Goal: Navigation & Orientation: Find specific page/section

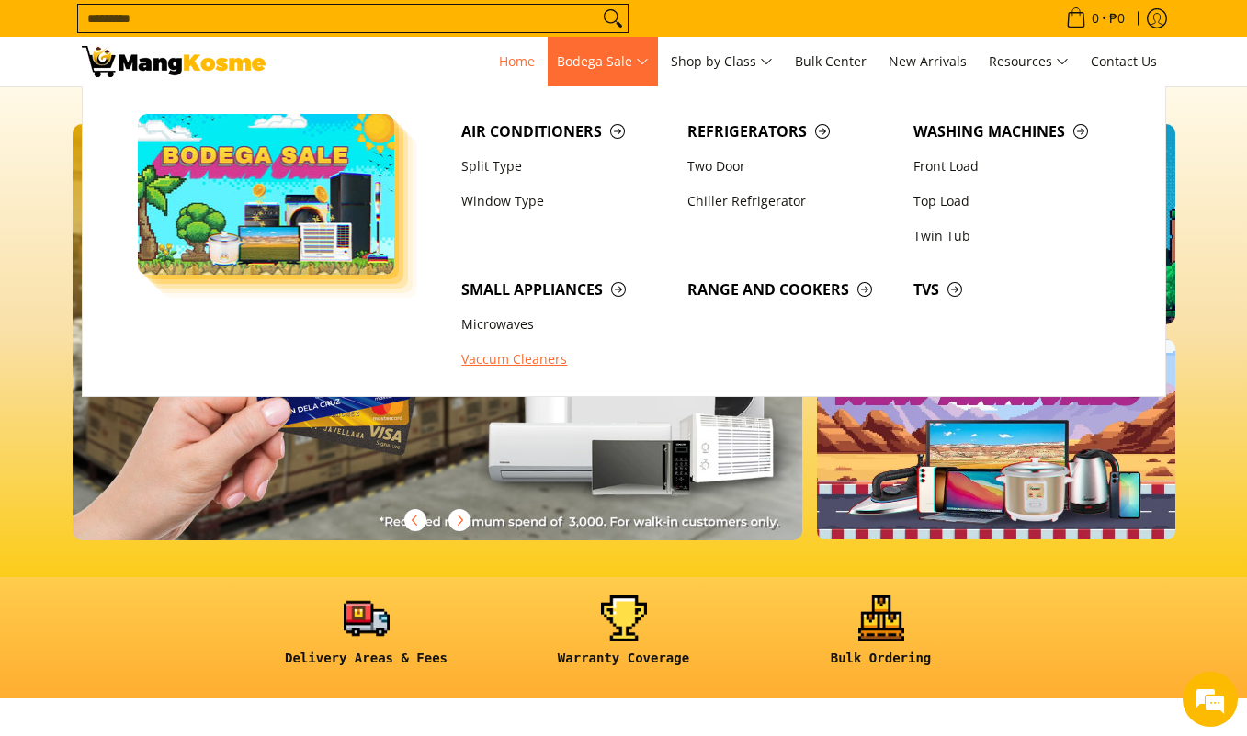
scroll to position [0, 2191]
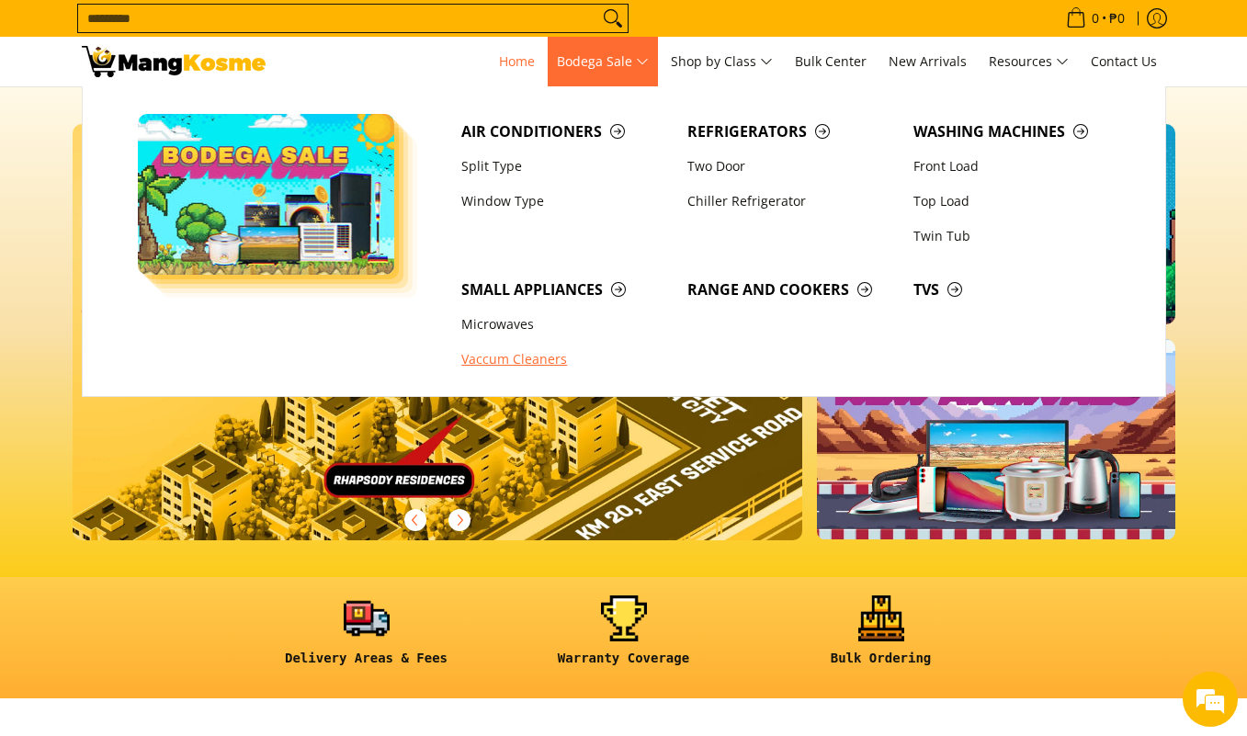
click at [495, 359] on link "Vaccum Cleaners" at bounding box center [565, 360] width 226 height 35
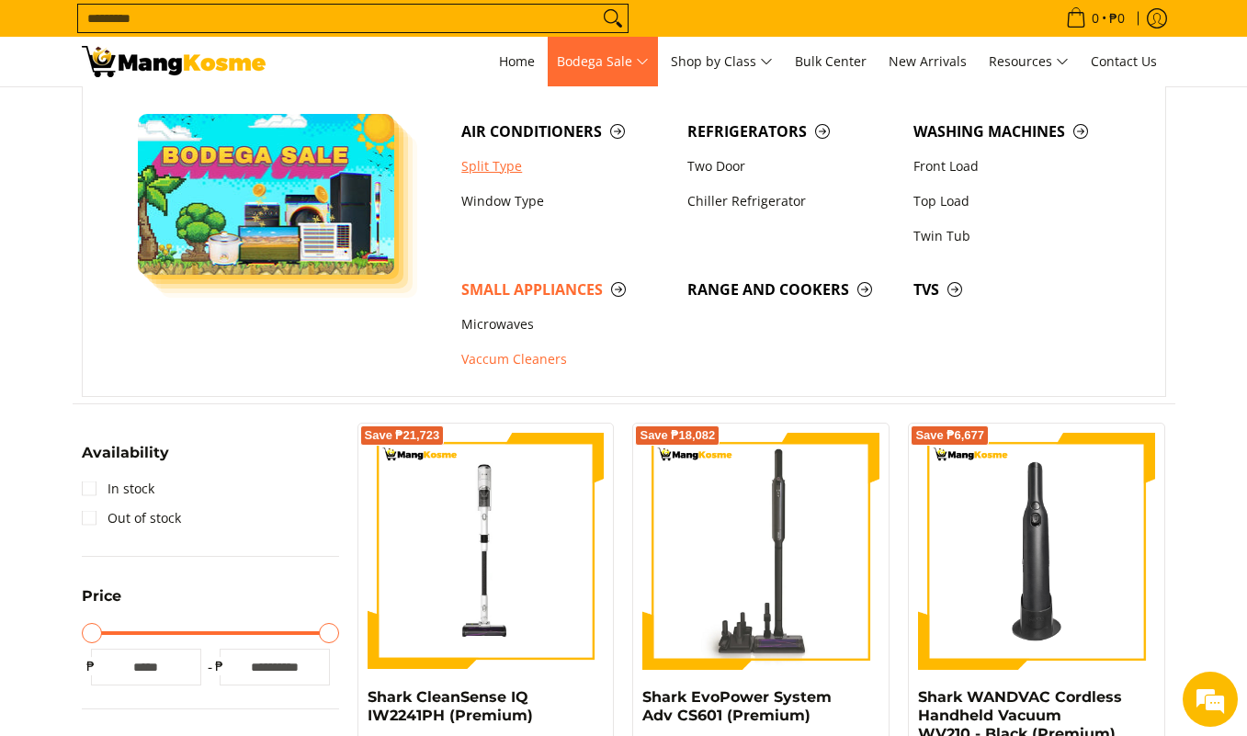
click at [499, 169] on link "Split Type" at bounding box center [565, 166] width 226 height 35
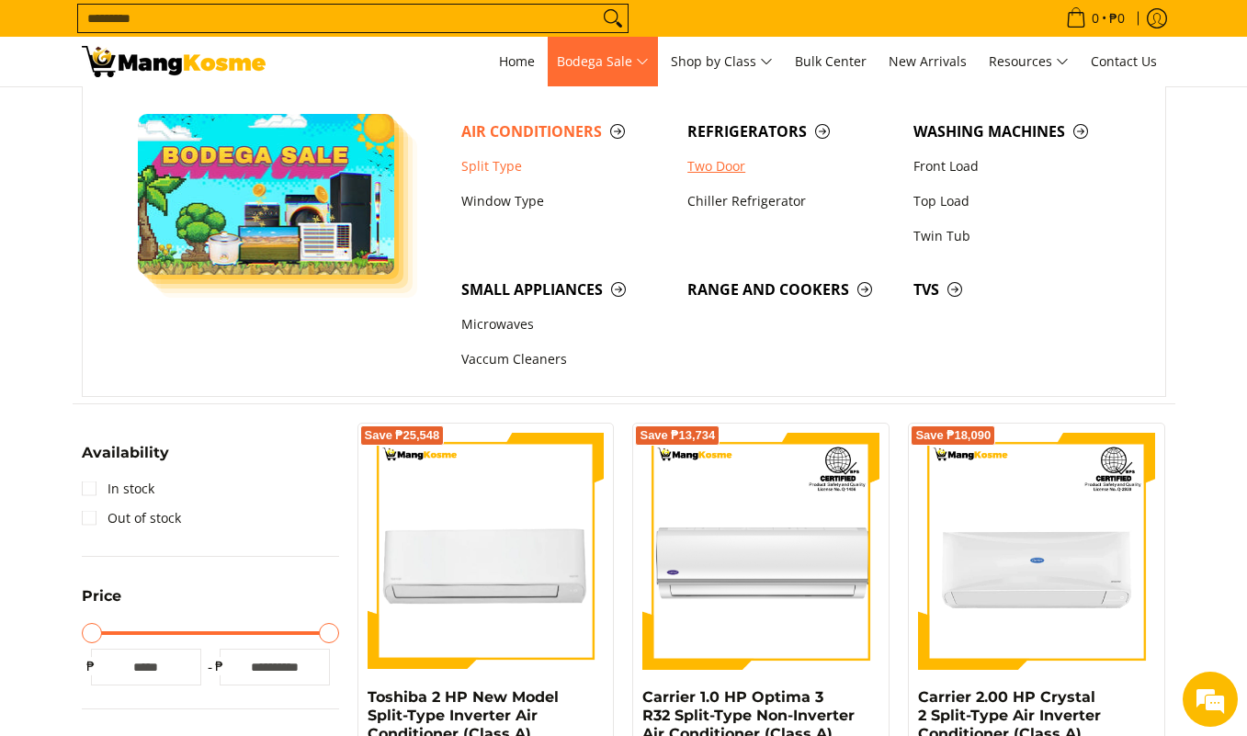
click at [717, 167] on link "Two Door" at bounding box center [791, 166] width 226 height 35
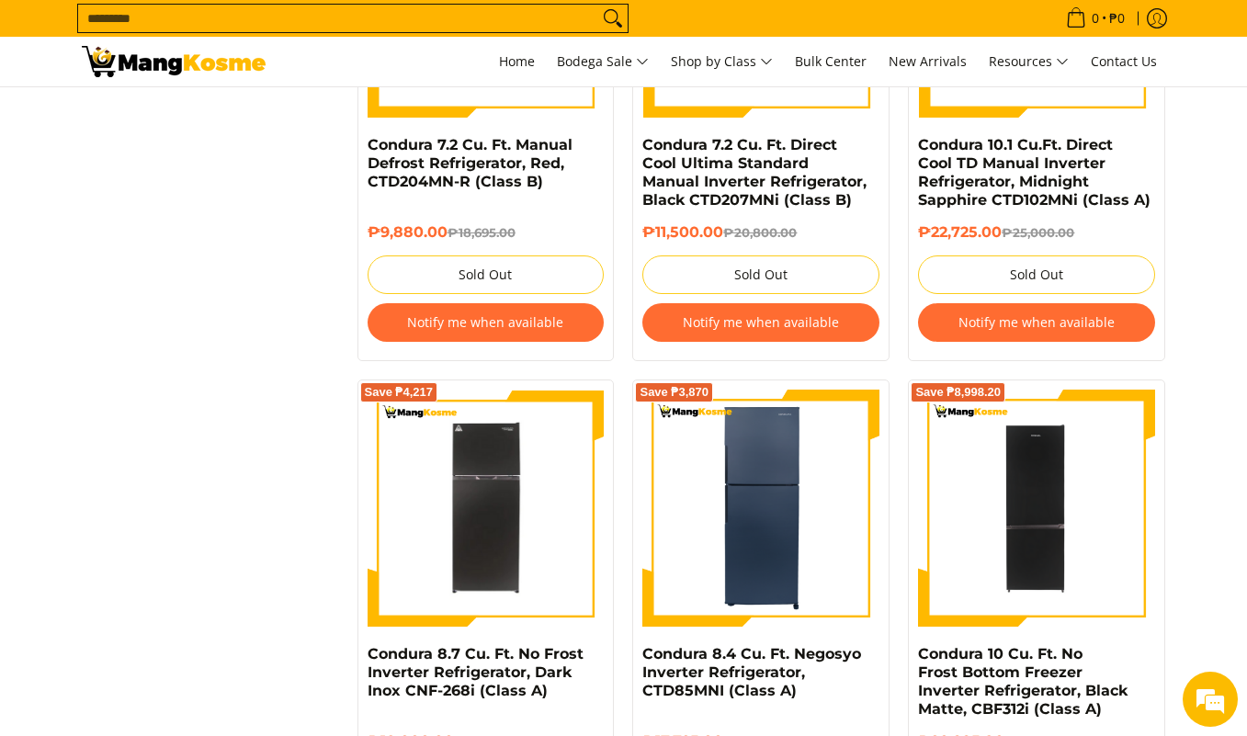
scroll to position [2848, 0]
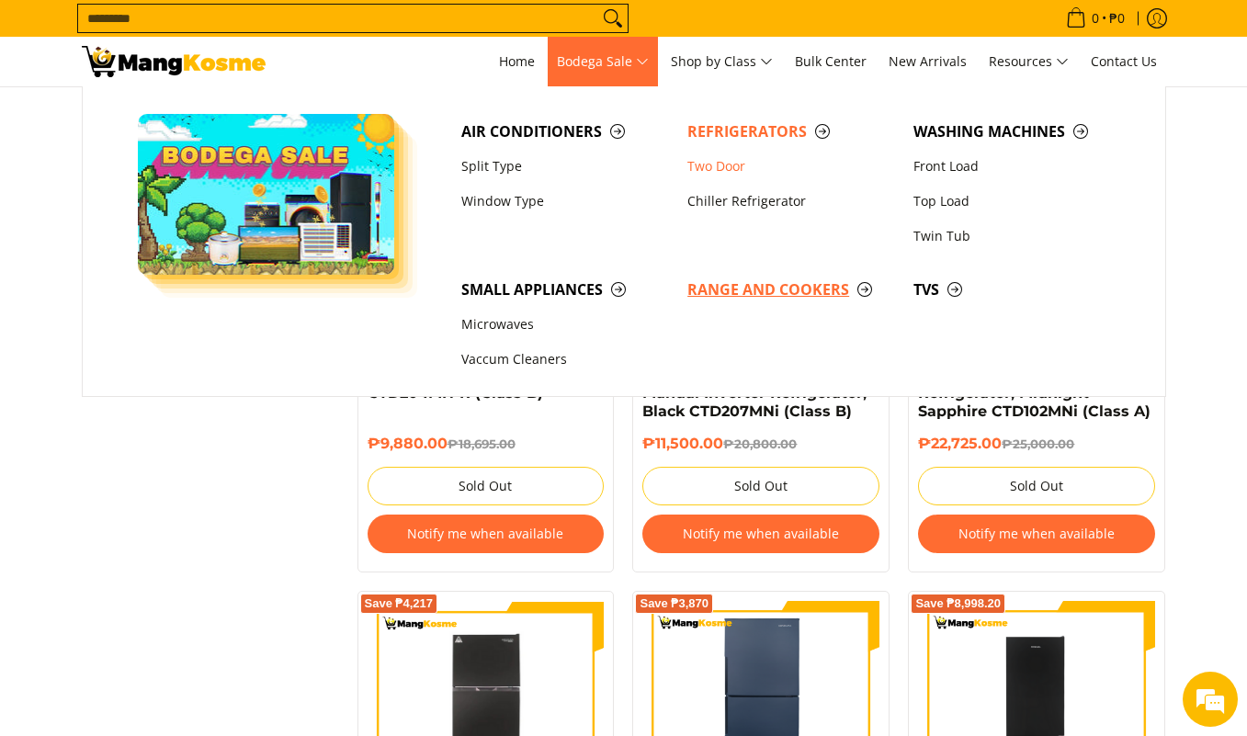
click at [738, 288] on span "Range and Cookers" at bounding box center [791, 289] width 208 height 23
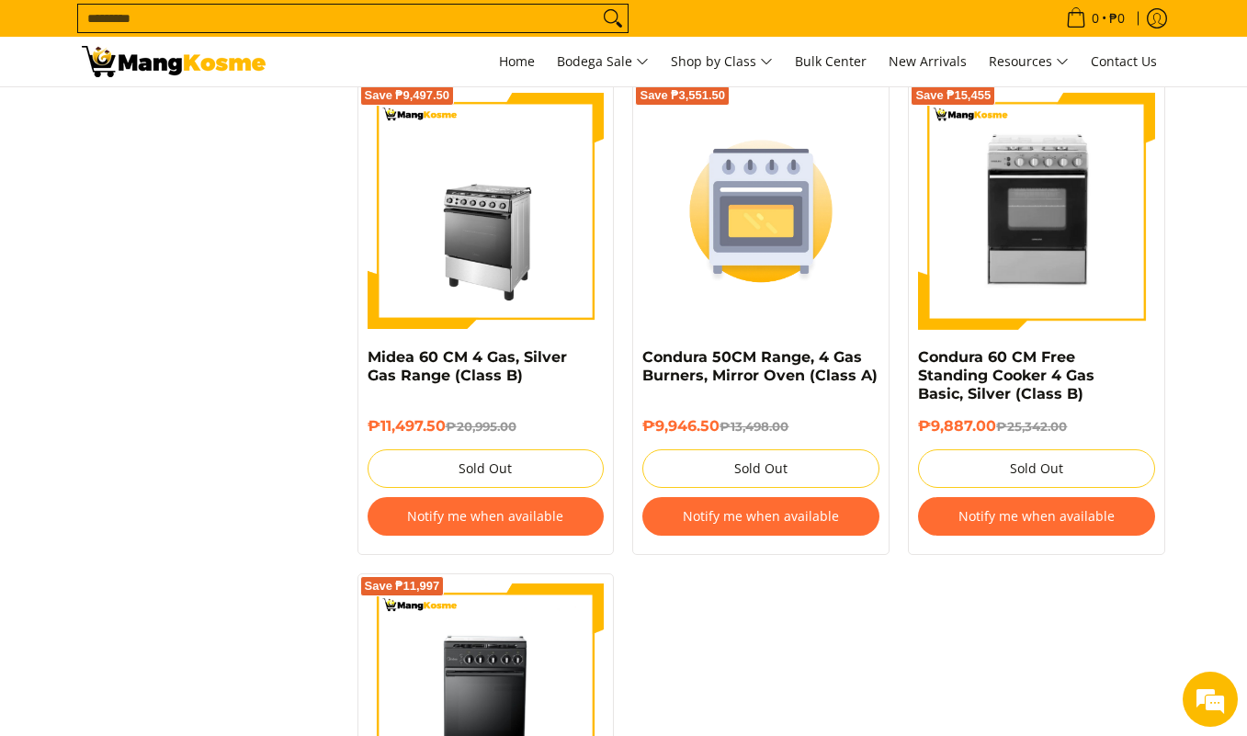
scroll to position [1929, 0]
